Goal: Navigation & Orientation: Find specific page/section

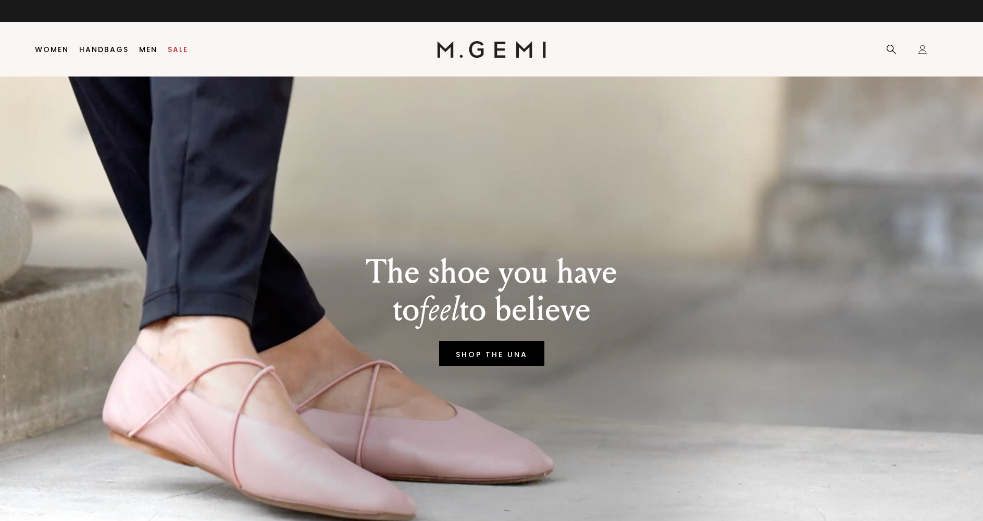
scroll to position [910, 0]
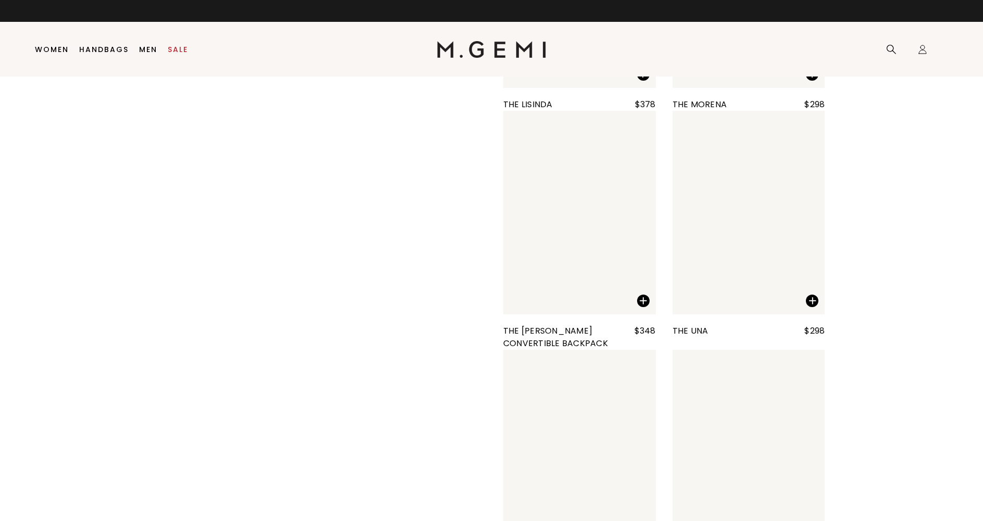
click at [0, 0] on link "flats" at bounding box center [0, 0] width 0 height 0
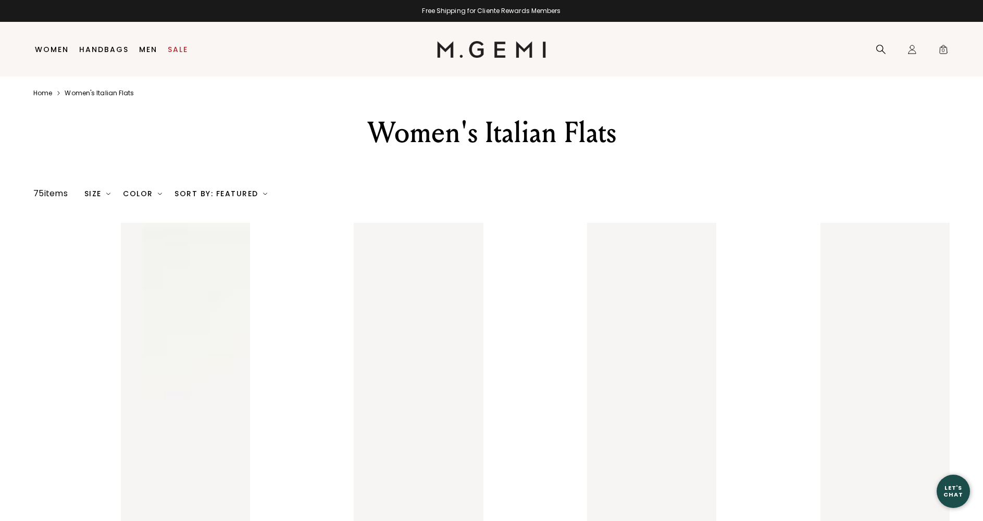
click at [112, 110] on link "New Arrivals" at bounding box center [136, 114] width 49 height 9
click at [33, 97] on link "Home" at bounding box center [42, 93] width 19 height 8
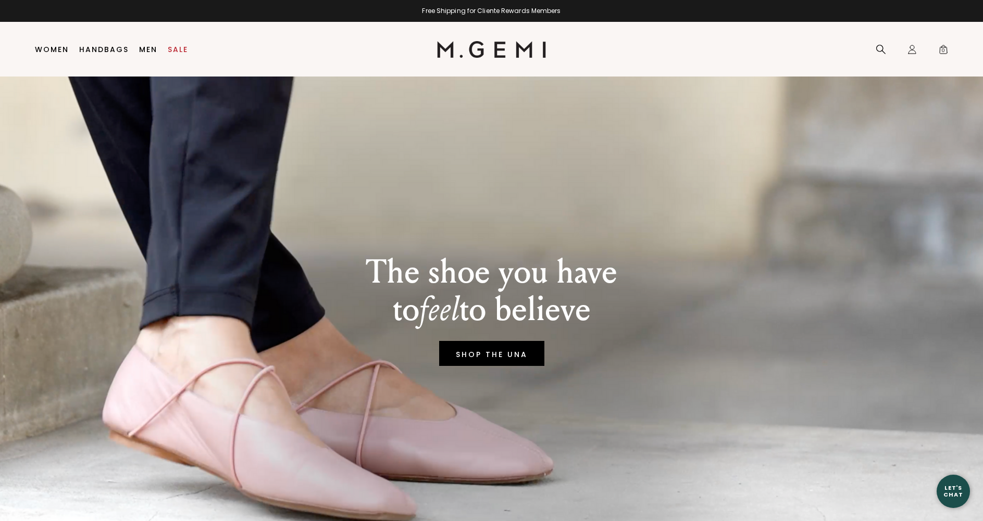
click at [180, 135] on link "Our Materials" at bounding box center [207, 130] width 55 height 9
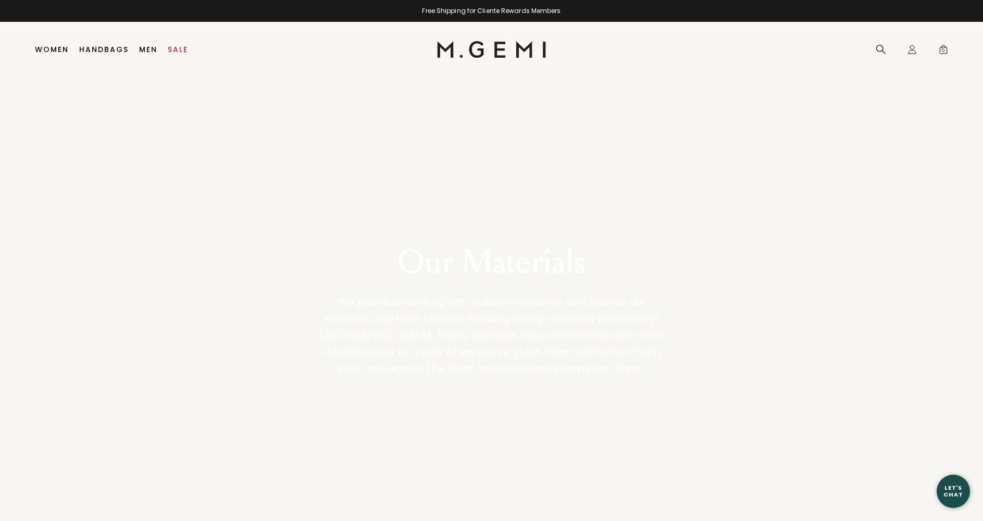
click at [876, 54] on icon at bounding box center [880, 49] width 9 height 9
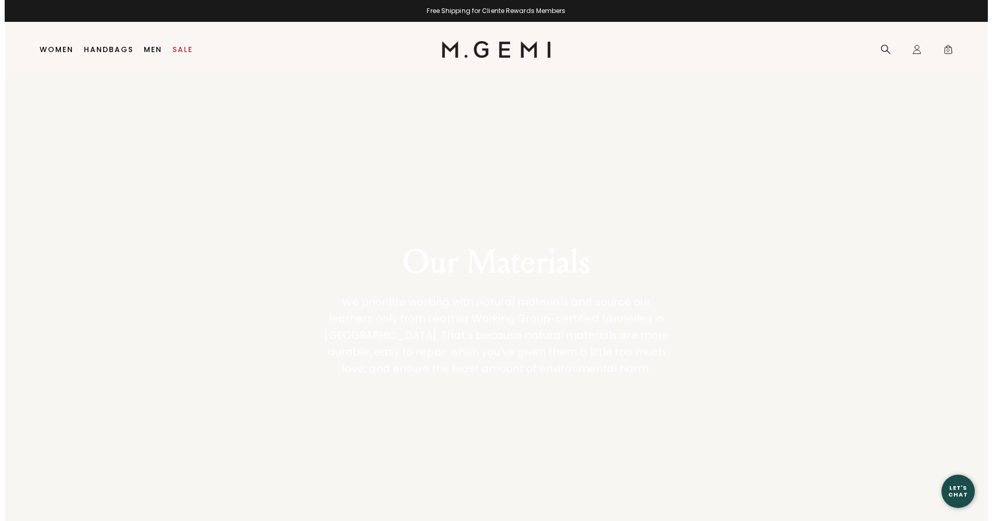
scroll to position [642, 0]
